Goal: Information Seeking & Learning: Learn about a topic

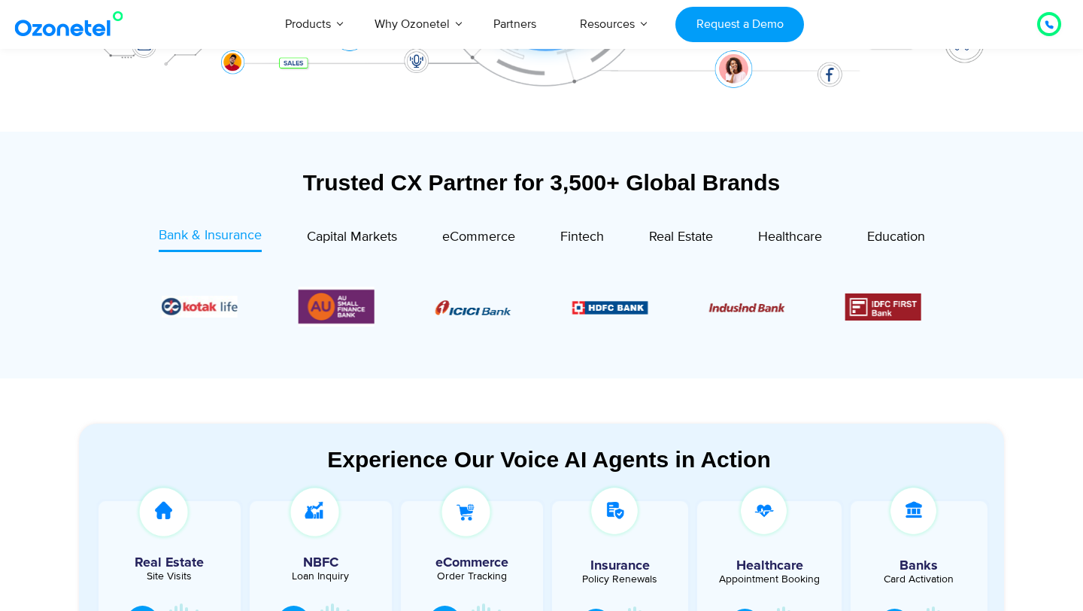
scroll to position [462, 0]
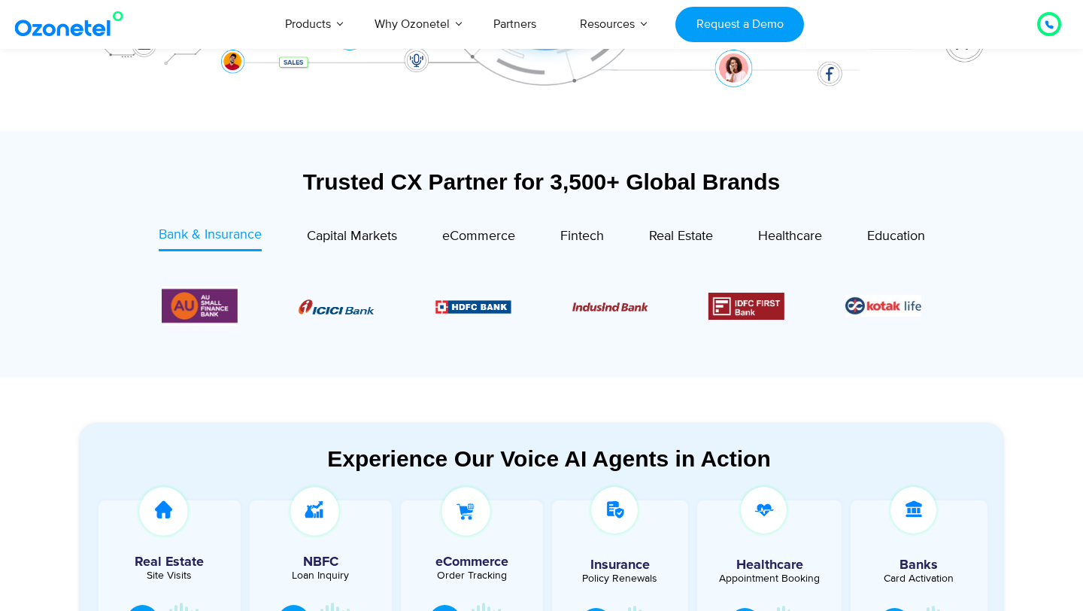
click at [335, 256] on section at bounding box center [542, 305] width 880 height 123
click at [362, 237] on span "Capital Markets" at bounding box center [352, 236] width 90 height 17
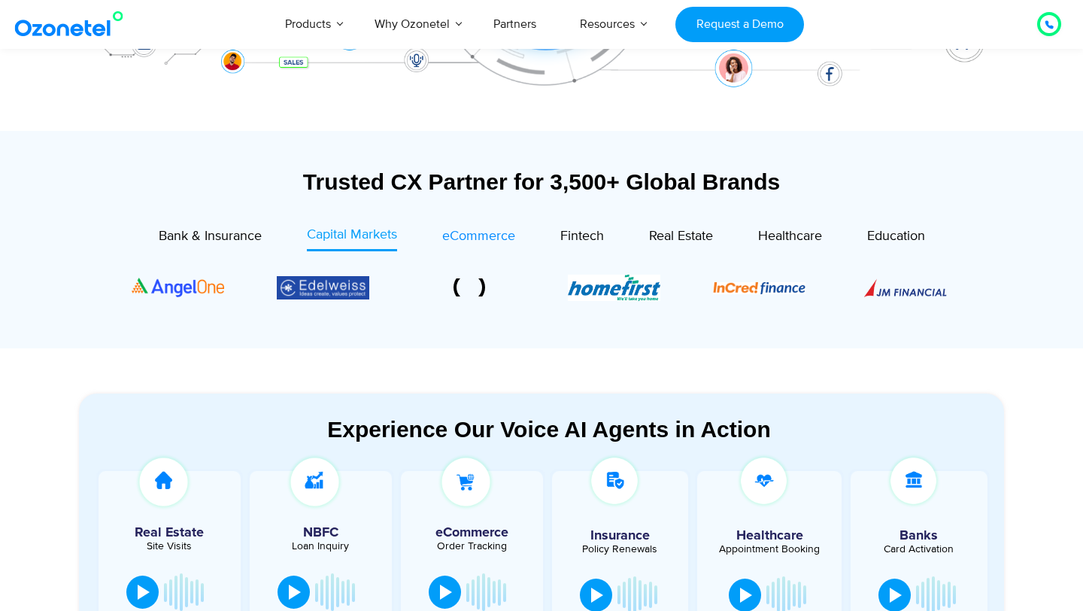
click at [461, 236] on span "eCommerce" at bounding box center [478, 236] width 73 height 17
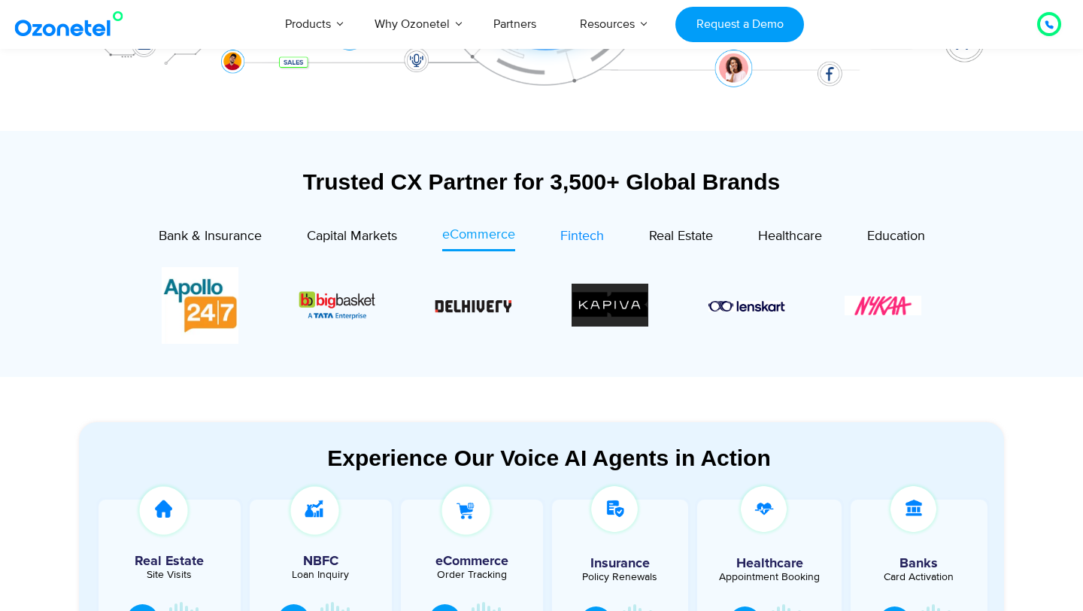
click at [573, 241] on span "Fintech" at bounding box center [582, 236] width 44 height 17
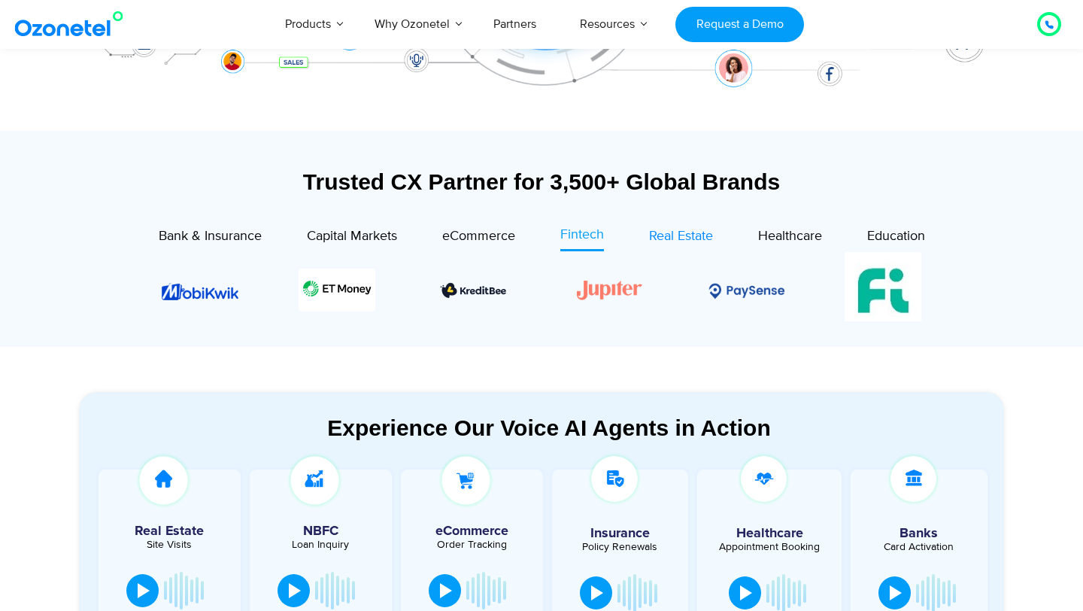
click at [668, 241] on span "Real Estate" at bounding box center [681, 236] width 64 height 17
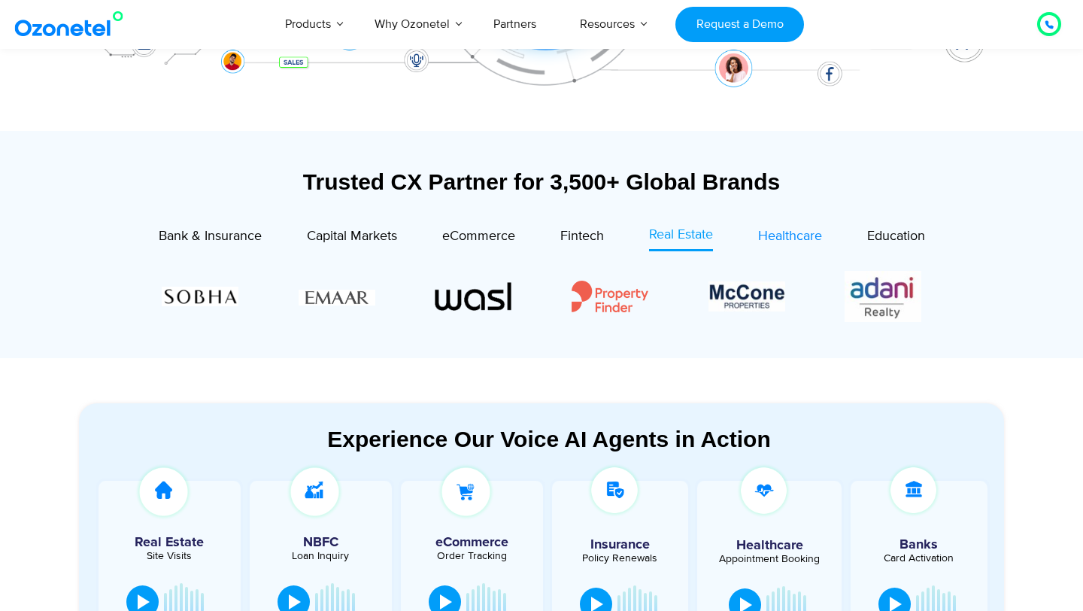
click at [774, 234] on span "Healthcare" at bounding box center [790, 236] width 64 height 17
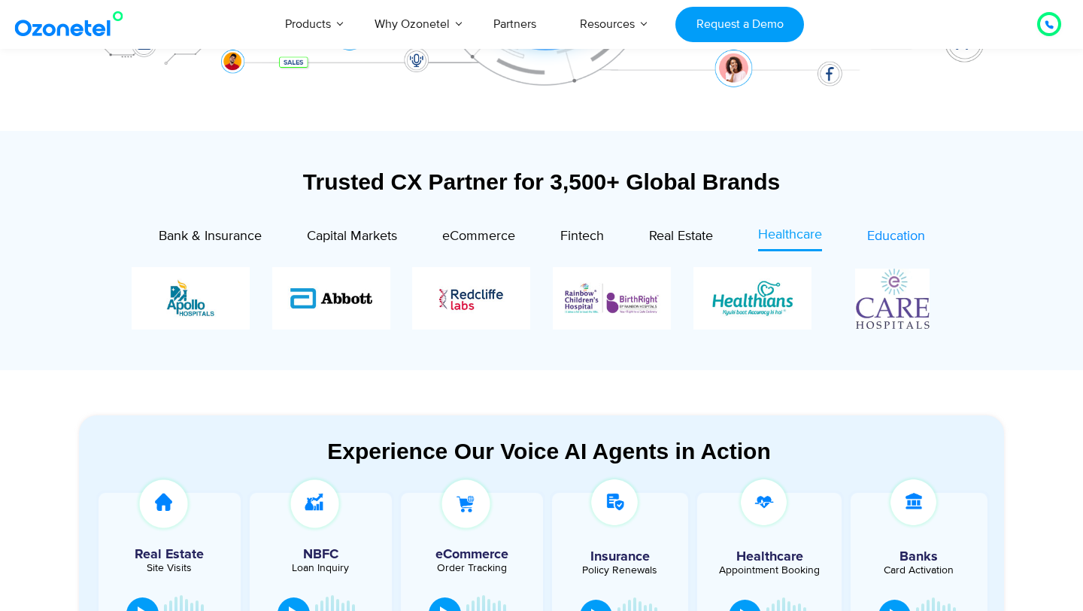
click at [919, 238] on span "Education" at bounding box center [896, 236] width 58 height 17
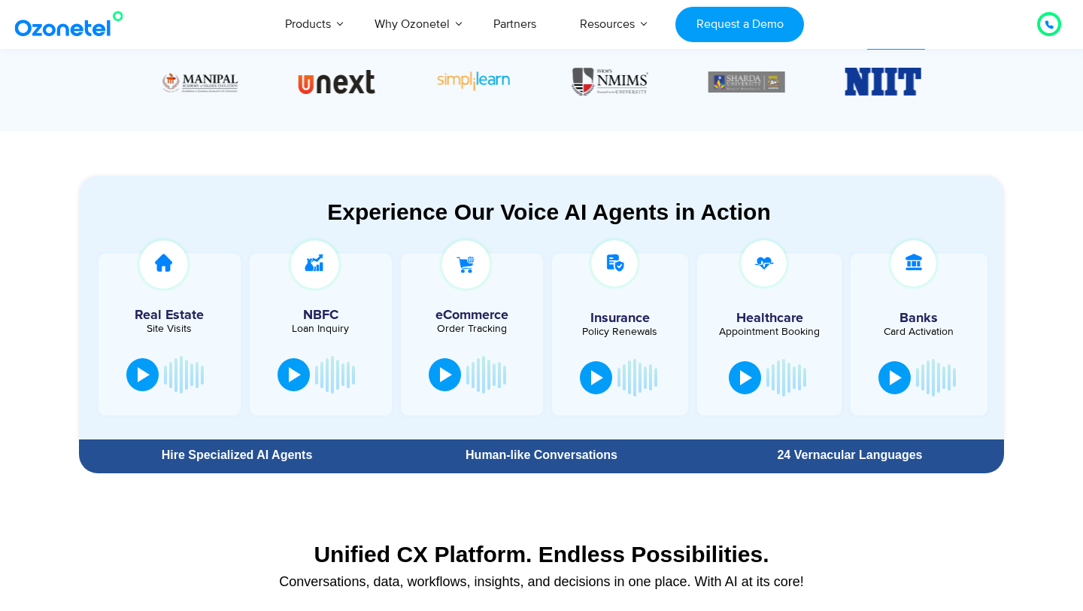
scroll to position [0, 0]
